Goal: Transaction & Acquisition: Purchase product/service

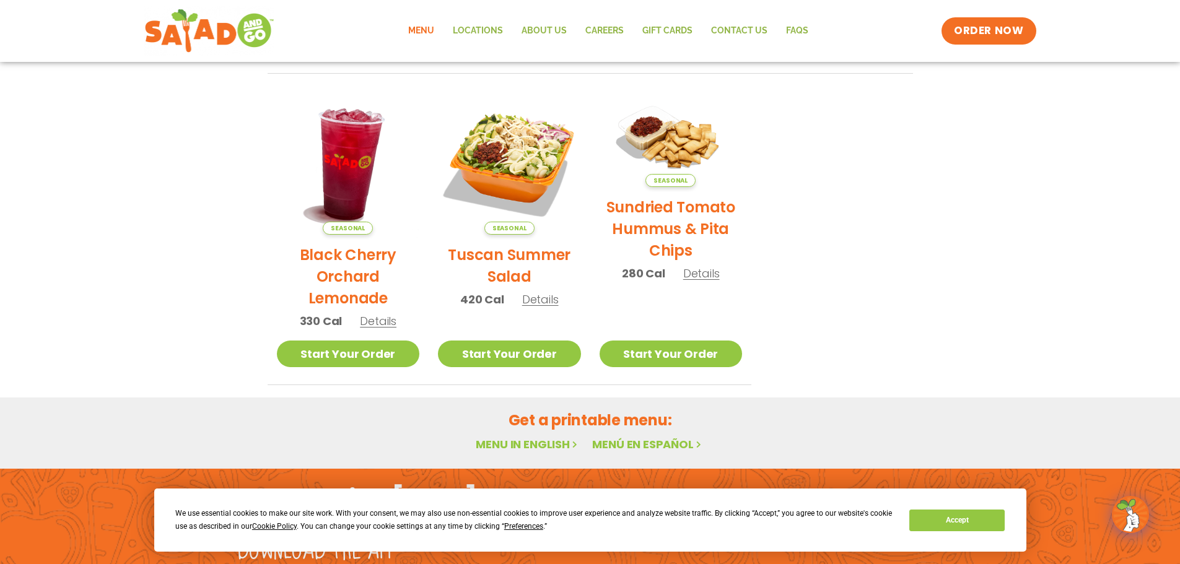
scroll to position [664, 0]
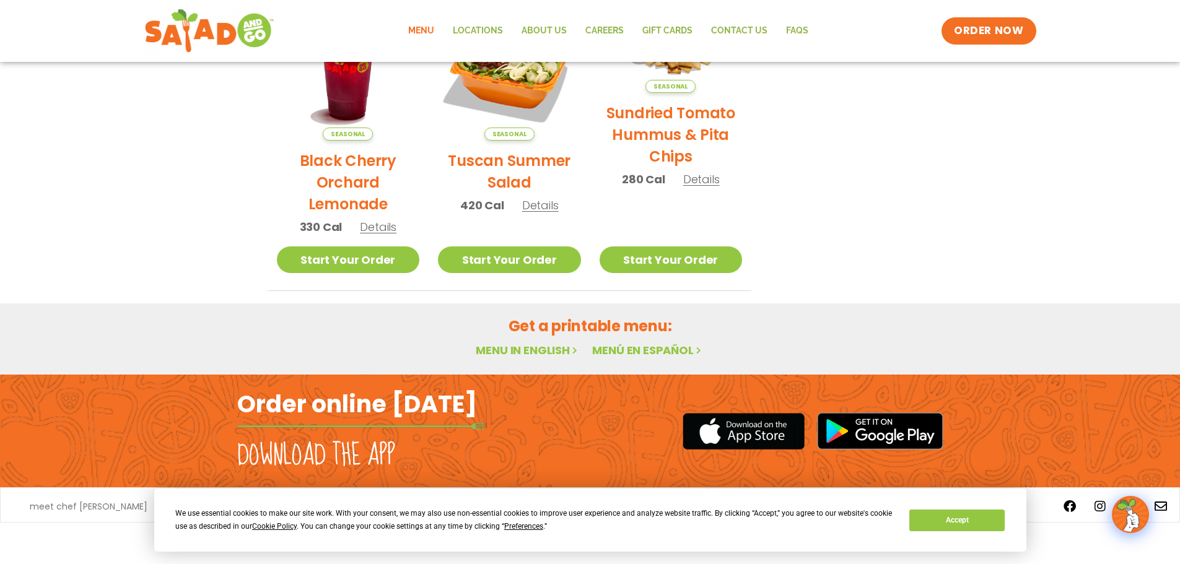
click at [422, 40] on link "Menu" at bounding box center [421, 31] width 45 height 28
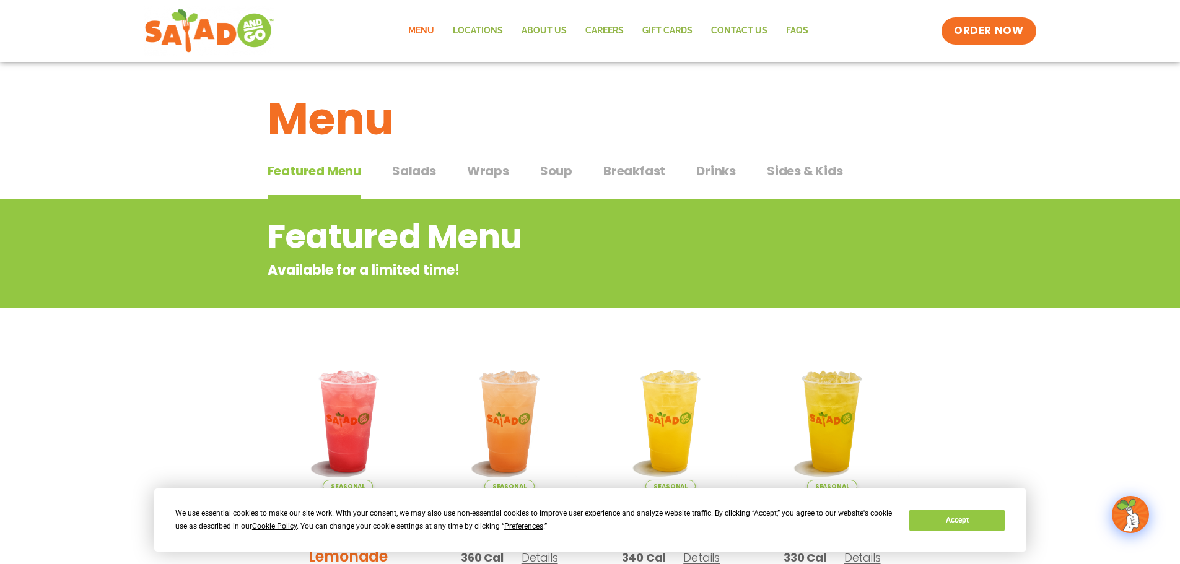
click at [418, 166] on span "Salads" at bounding box center [414, 171] width 44 height 19
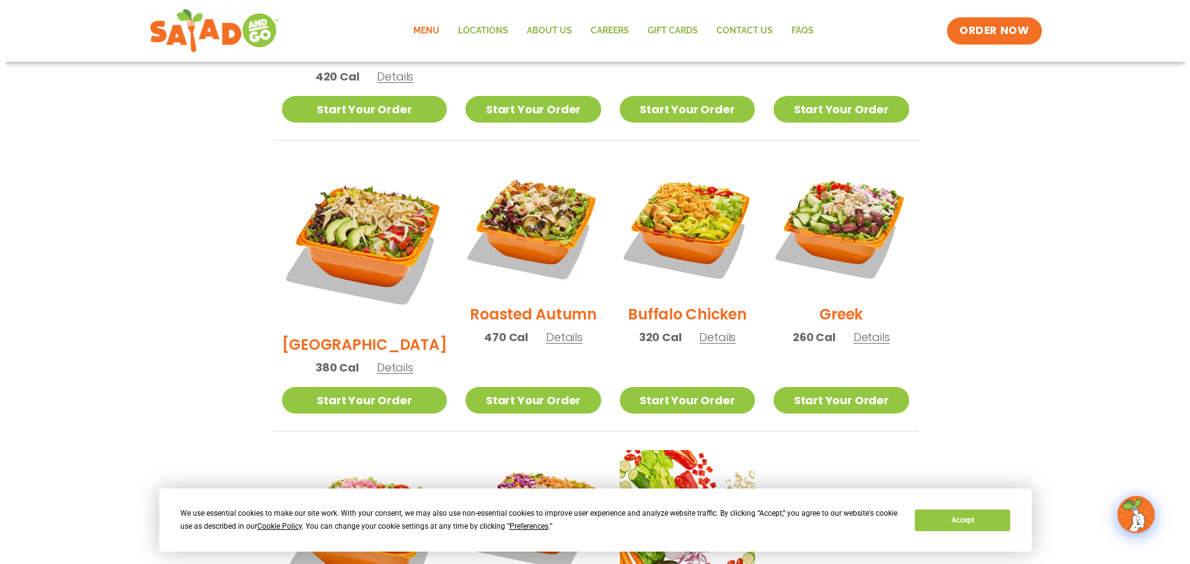
scroll to position [558, 0]
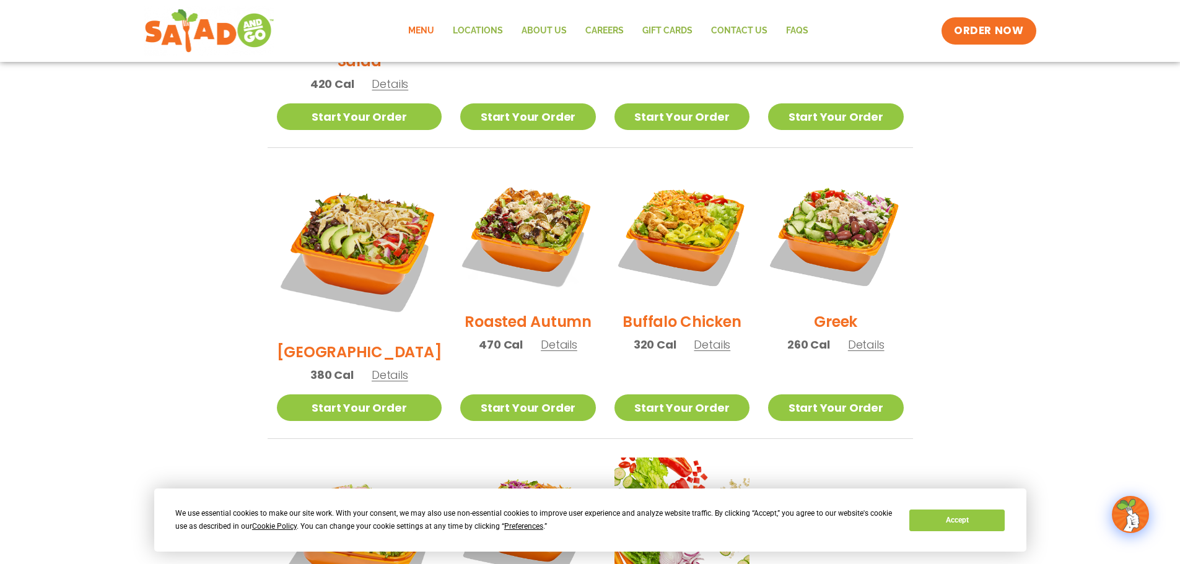
click at [712, 337] on span "Details" at bounding box center [712, 344] width 37 height 15
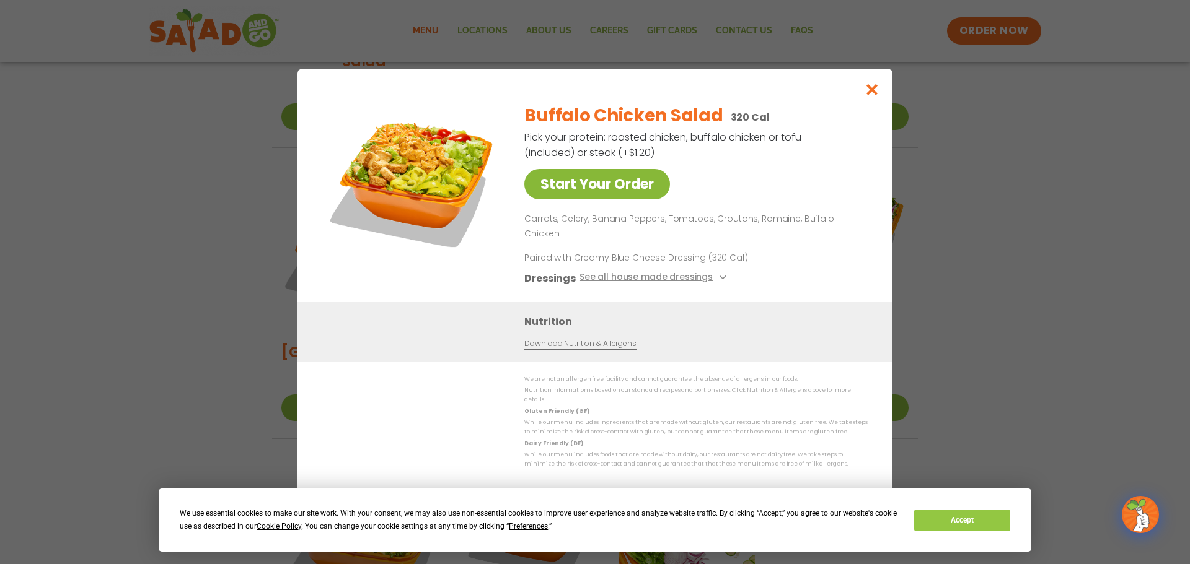
click at [572, 199] on link "Start Your Order" at bounding box center [597, 184] width 146 height 30
